Goal: Browse casually

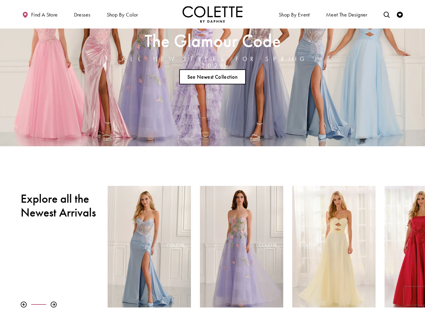
scroll to position [112, 0]
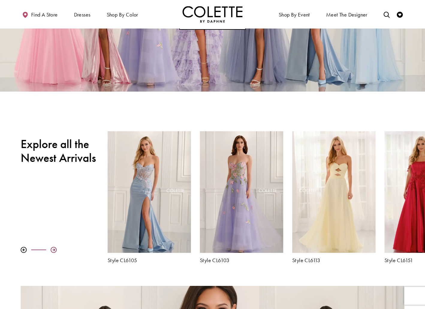
click at [54, 250] on div at bounding box center [54, 249] width 6 height 6
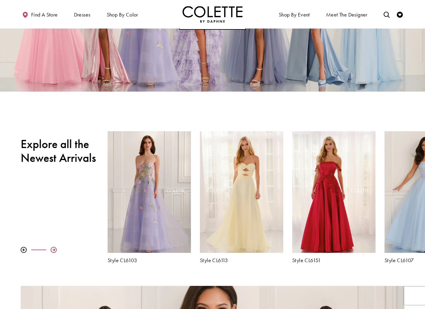
click at [54, 250] on div at bounding box center [54, 249] width 6 height 6
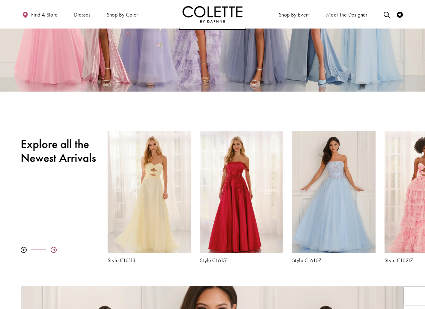
click at [54, 250] on div at bounding box center [54, 249] width 6 height 6
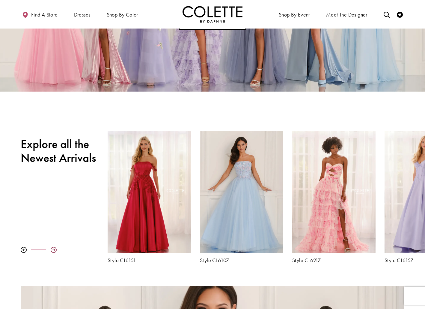
click at [54, 250] on div at bounding box center [54, 249] width 6 height 6
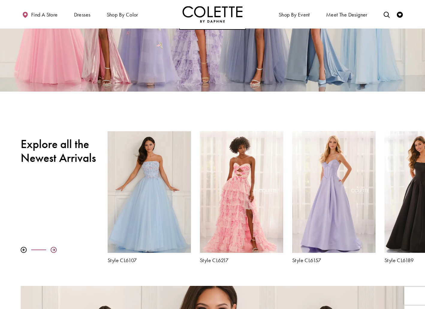
click at [52, 248] on div at bounding box center [54, 249] width 6 height 6
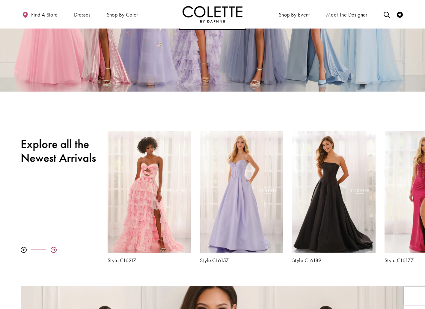
click at [52, 248] on div at bounding box center [54, 249] width 6 height 6
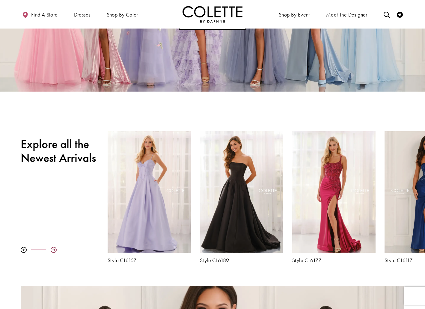
click at [52, 248] on div at bounding box center [54, 249] width 6 height 6
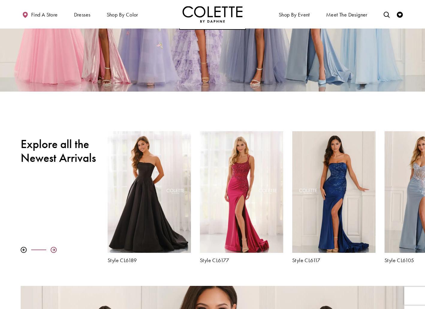
click at [52, 248] on div at bounding box center [54, 249] width 6 height 6
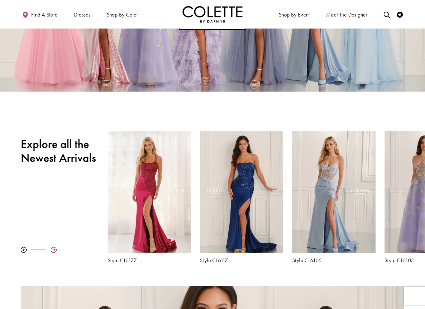
click at [52, 248] on div at bounding box center [54, 249] width 6 height 6
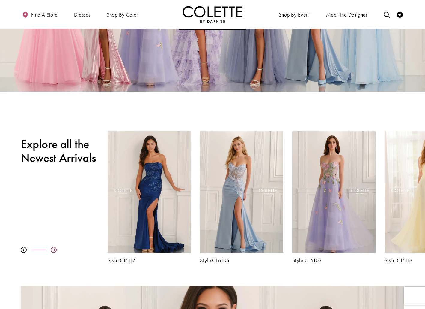
click at [52, 248] on div at bounding box center [54, 249] width 6 height 6
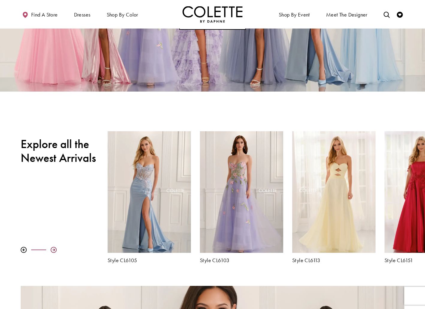
click at [52, 248] on div at bounding box center [54, 249] width 6 height 6
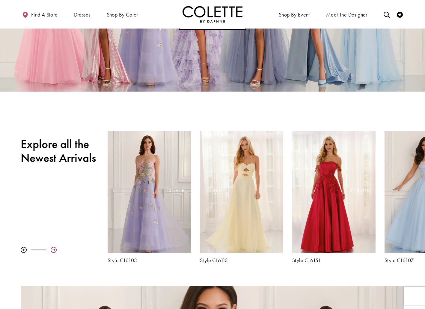
click at [52, 248] on div at bounding box center [54, 249] width 6 height 6
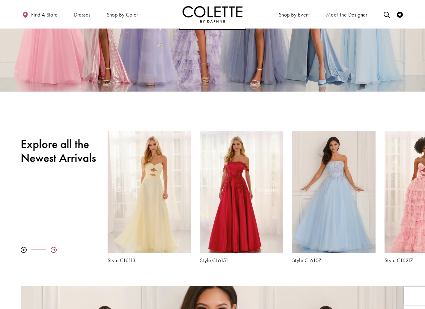
click at [52, 248] on div at bounding box center [54, 249] width 6 height 6
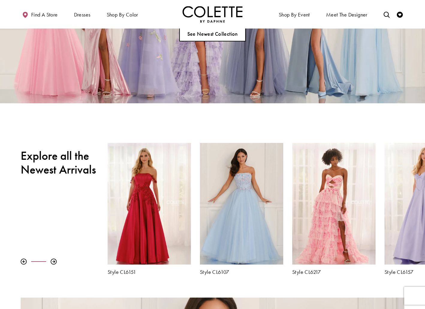
scroll to position [115, 0]
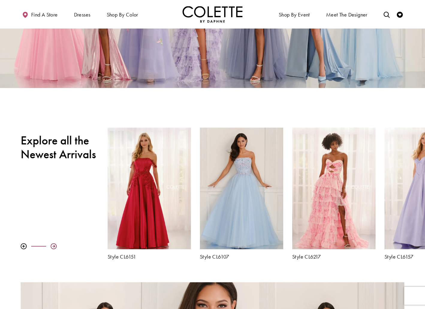
click at [55, 243] on div at bounding box center [54, 246] width 6 height 6
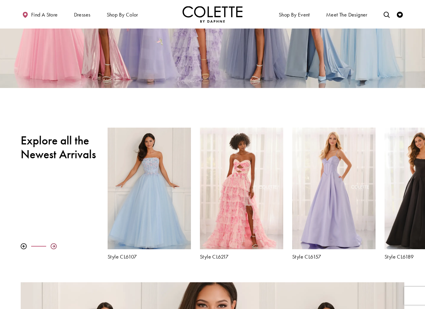
click at [55, 244] on div at bounding box center [54, 246] width 6 height 6
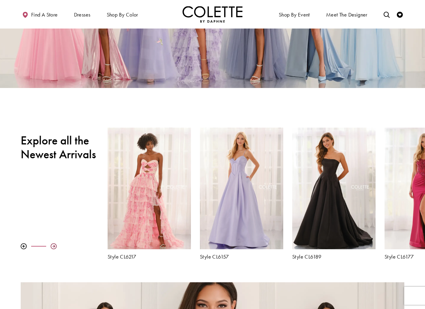
click at [55, 244] on div at bounding box center [54, 246] width 6 height 6
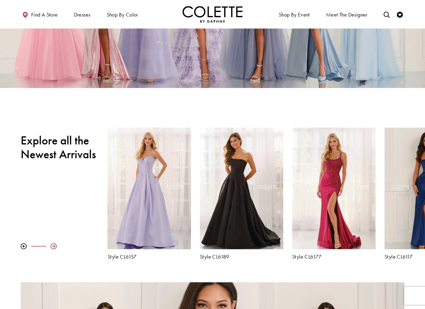
click at [55, 244] on div at bounding box center [54, 246] width 6 height 6
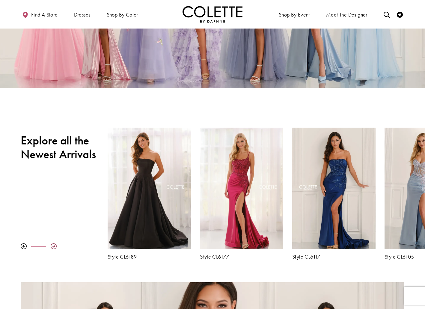
click at [55, 244] on div at bounding box center [54, 246] width 6 height 6
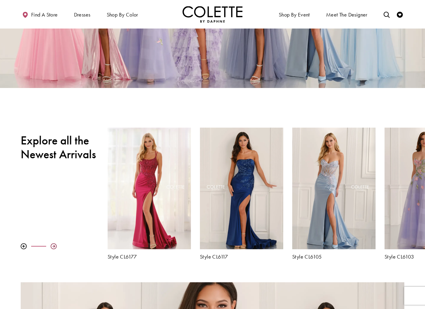
click at [55, 244] on div at bounding box center [54, 246] width 6 height 6
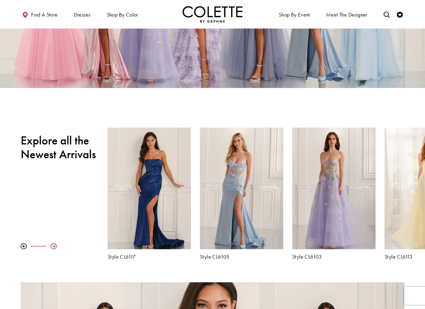
click at [55, 244] on div at bounding box center [54, 246] width 6 height 6
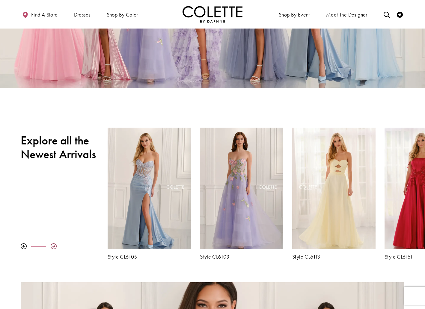
click at [55, 244] on div at bounding box center [54, 246] width 6 height 6
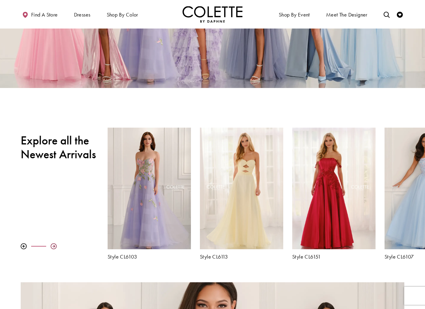
click at [55, 244] on div at bounding box center [54, 246] width 6 height 6
